Goal: Obtain resource: Obtain resource

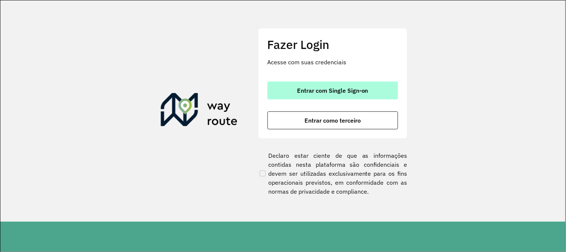
click at [363, 95] on button "Entrar com Single Sign-on" at bounding box center [333, 90] width 131 height 18
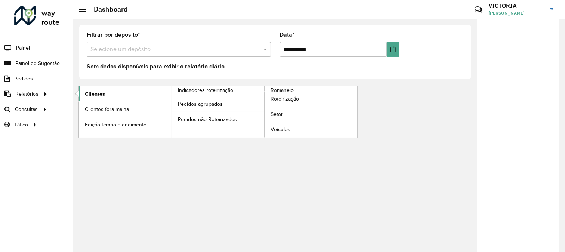
click at [103, 99] on link "Clientes" at bounding box center [125, 93] width 93 height 15
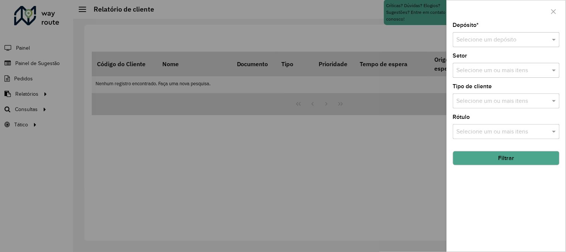
click at [494, 43] on input "text" at bounding box center [499, 39] width 84 height 9
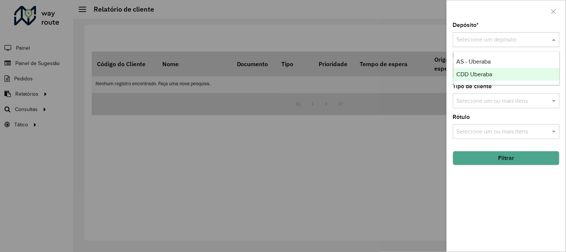
click at [501, 75] on div "CDD Uberaba" at bounding box center [507, 74] width 106 height 13
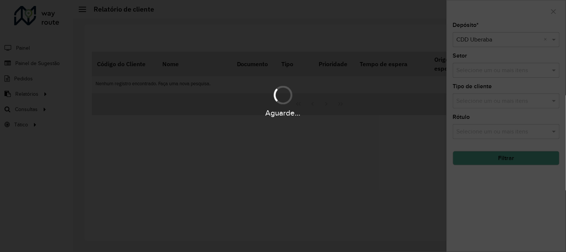
click at [520, 68] on div "Aguarde..." at bounding box center [283, 126] width 566 height 252
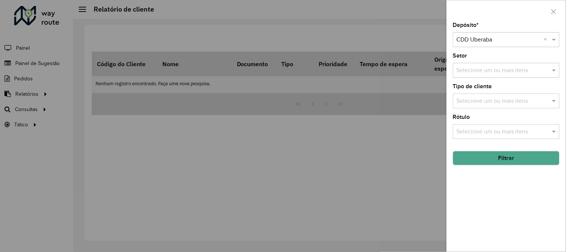
click at [520, 68] on input "text" at bounding box center [503, 70] width 96 height 9
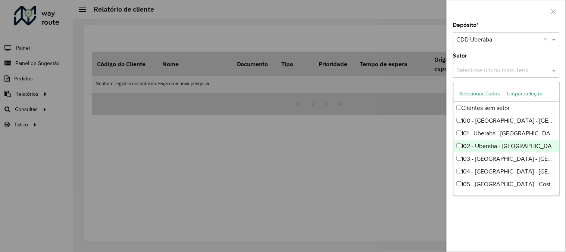
click at [518, 235] on div "Depósito * Selecione um depósito × CDD Uberaba × Setor Selecione um ou mais ite…" at bounding box center [506, 136] width 119 height 229
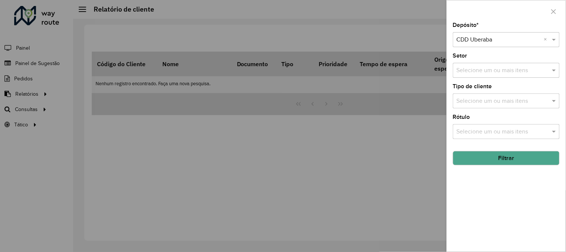
click at [515, 154] on button "Filtrar" at bounding box center [506, 158] width 107 height 14
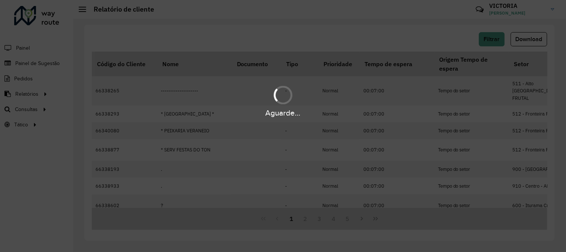
click at [551, 174] on div "Aguarde..." at bounding box center [283, 126] width 566 height 252
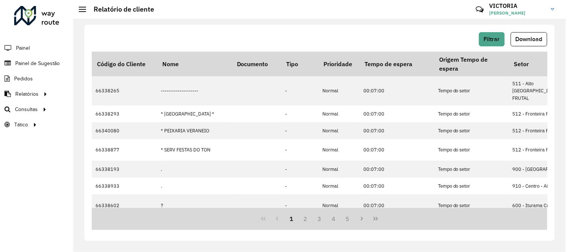
click at [562, 181] on div "Filtrar Download Código do Cliente Nome Documento Tipo Prioridade Tempo de espe…" at bounding box center [319, 135] width 493 height 233
click at [516, 40] on span "Download" at bounding box center [529, 39] width 27 height 6
